Goal: Task Accomplishment & Management: Use online tool/utility

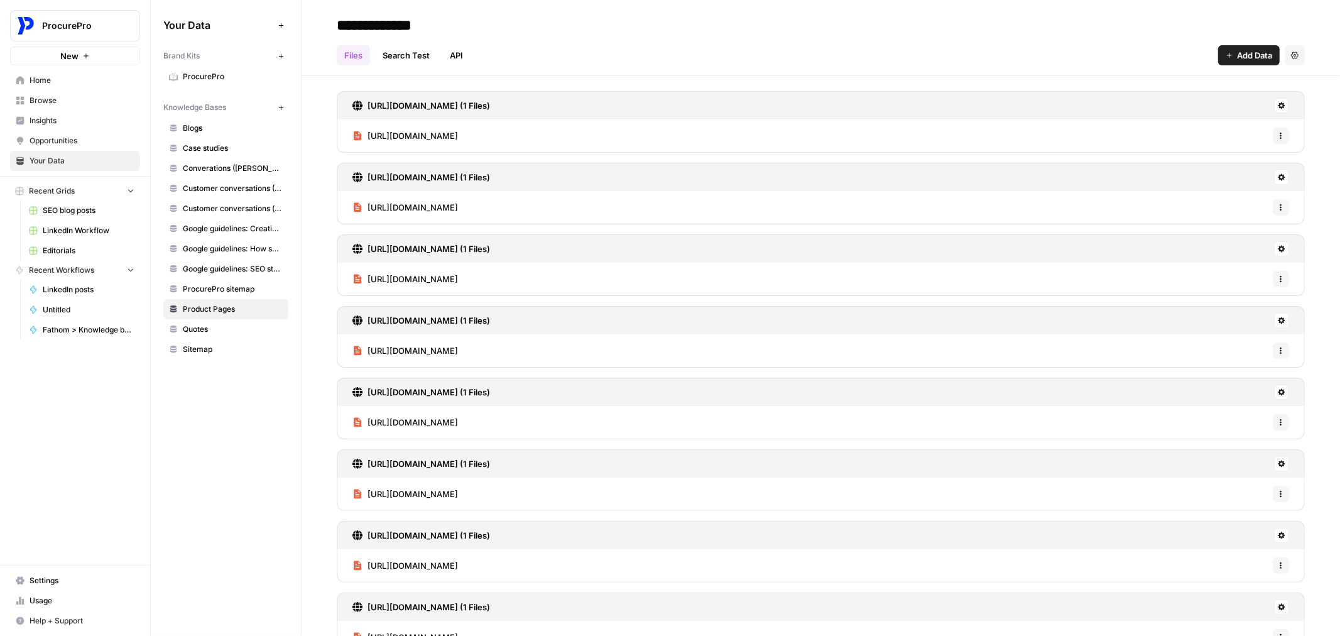
click at [204, 79] on span "ProcurePro" at bounding box center [233, 76] width 100 height 11
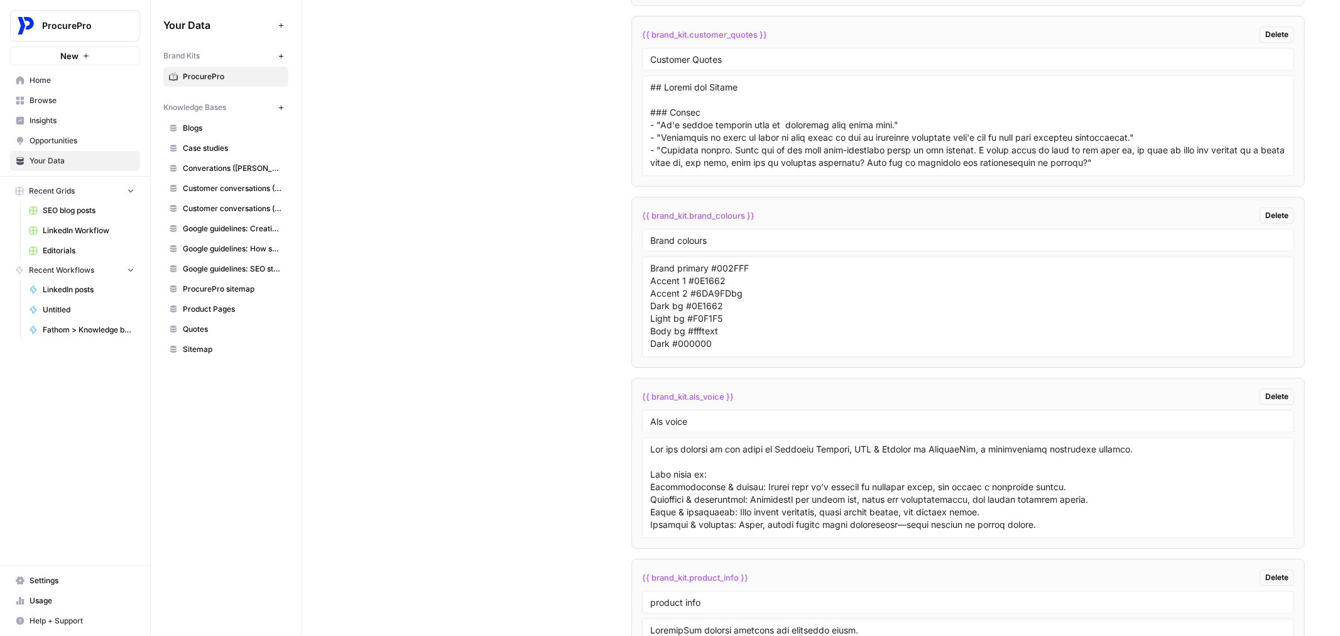
scroll to position [2855, 0]
click at [733, 503] on textarea at bounding box center [968, 488] width 636 height 89
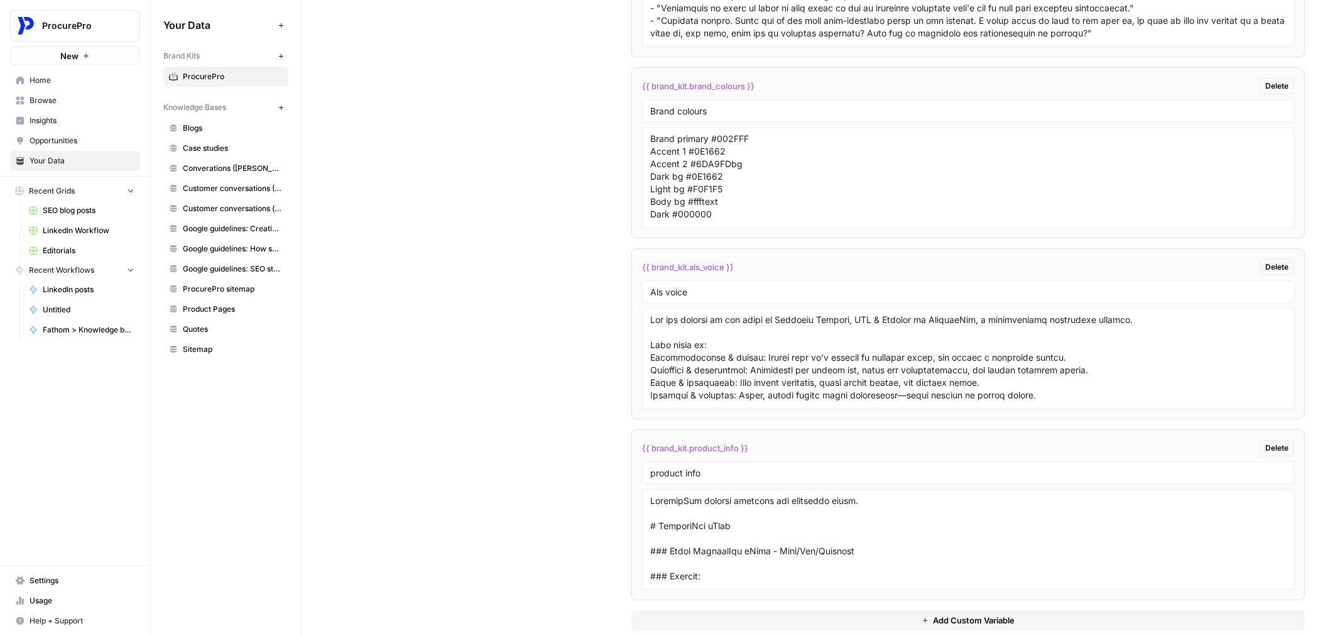
scroll to position [2985, 0]
click at [592, 335] on div "Custom Variables Create custom variables that will appear as global brand varia…" at bounding box center [821, 77] width 968 height 1156
click at [657, 295] on input "Als voice" at bounding box center [968, 291] width 636 height 11
click at [558, 195] on div "Custom Variables Create custom variables that will appear as global brand varia…" at bounding box center [821, 77] width 968 height 1156
